Goal: Task Accomplishment & Management: Manage account settings

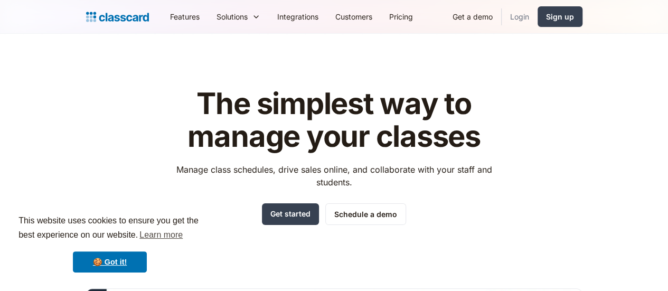
click at [537, 23] on link "Login" at bounding box center [520, 17] width 36 height 24
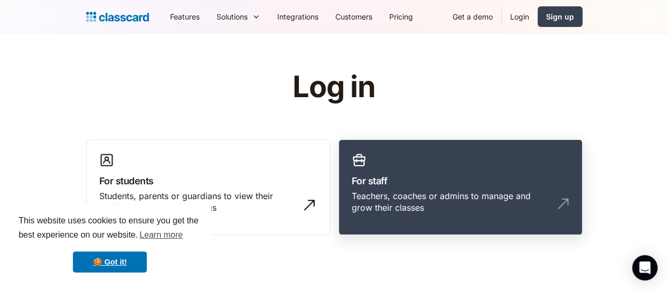
click at [353, 191] on div "Teachers, coaches or admins to manage and grow their classes" at bounding box center [450, 202] width 196 height 24
